Goal: Task Accomplishment & Management: Complete application form

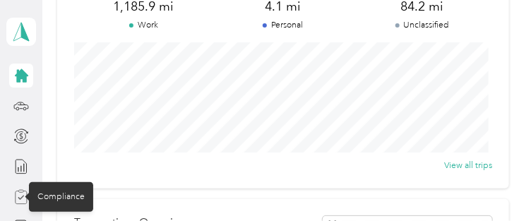
scroll to position [140, 0]
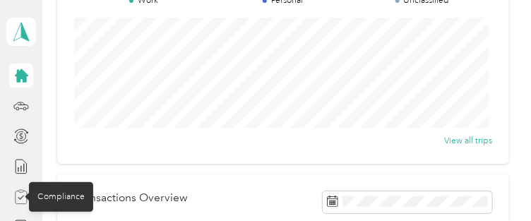
click at [16, 199] on icon at bounding box center [21, 197] width 16 height 16
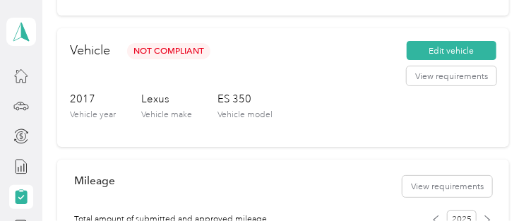
scroll to position [239, 0]
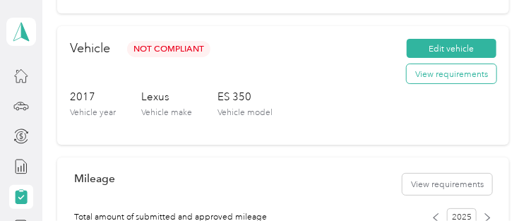
click at [434, 72] on button "View requirements" at bounding box center [452, 73] width 90 height 19
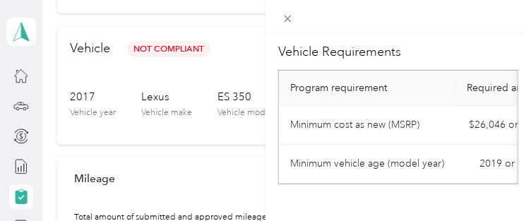
click at [382, 120] on td "Minimum cost as new (MSRP)" at bounding box center [367, 125] width 176 height 39
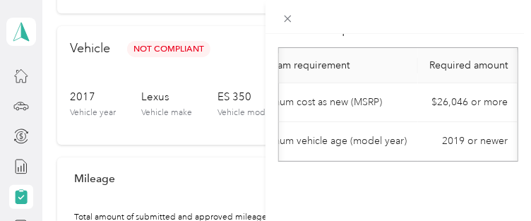
scroll to position [0, 49]
click at [399, 122] on td "Minimum vehicle age (model year)" at bounding box center [328, 141] width 176 height 39
click at [288, 16] on icon at bounding box center [288, 19] width 12 height 12
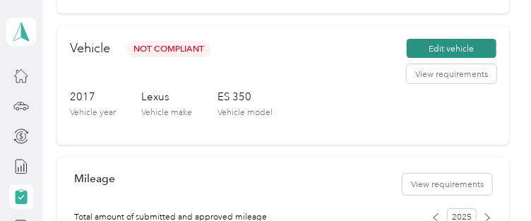
click at [445, 45] on button "Edit vehicle" at bounding box center [452, 48] width 90 height 19
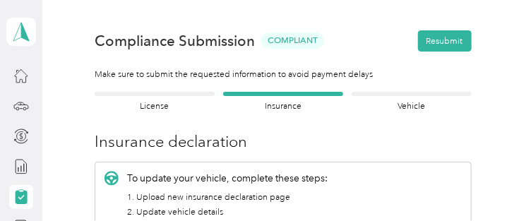
scroll to position [16, 0]
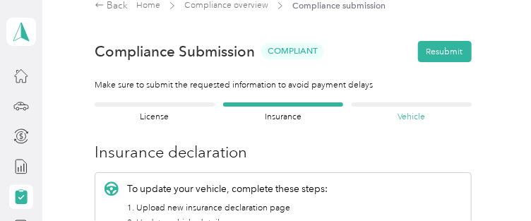
click at [400, 121] on h4 "Vehicle" at bounding box center [411, 117] width 120 height 13
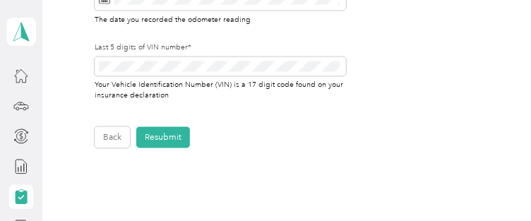
scroll to position [646, 0]
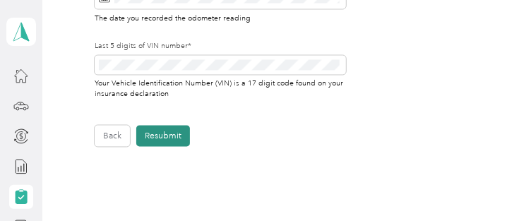
click at [156, 135] on button "Resubmit" at bounding box center [163, 136] width 54 height 21
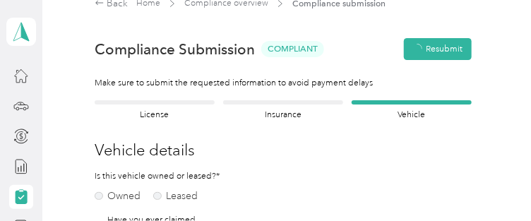
scroll to position [15, 0]
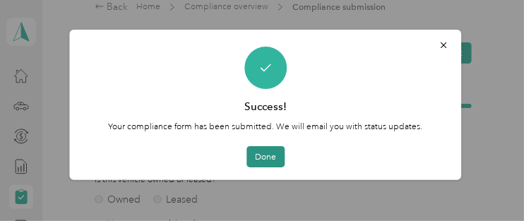
click at [263, 155] on button "Done" at bounding box center [265, 156] width 38 height 21
